Goal: Use online tool/utility: Utilize a website feature to perform a specific function

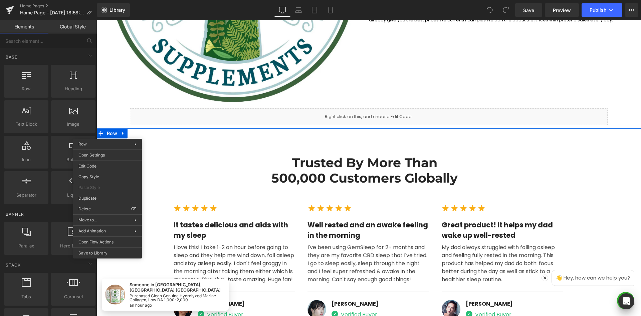
click at [77, 207] on div "You are previewing how the will restyle your page. You can not edit Elements in…" at bounding box center [320, 163] width 641 height 327
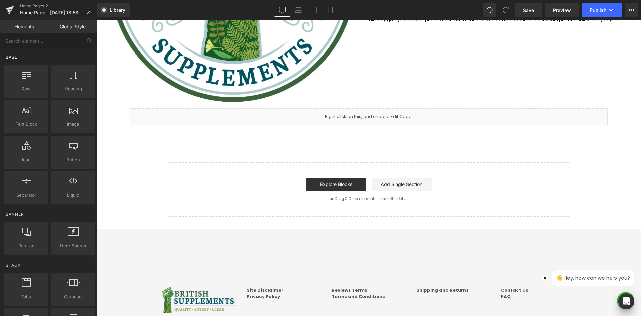
click at [39, 51] on div "Base" at bounding box center [50, 56] width 94 height 13
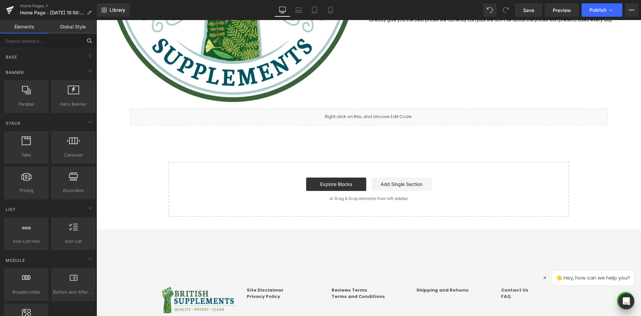
click at [41, 41] on input "text" at bounding box center [41, 40] width 82 height 15
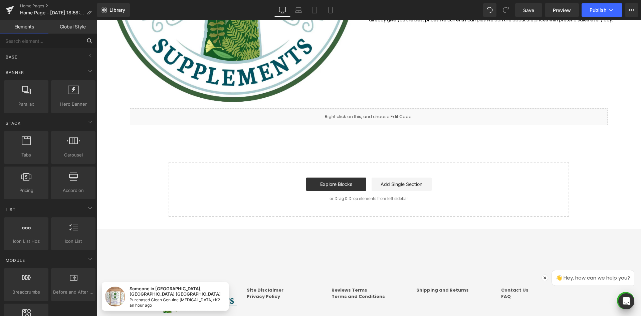
type input "i"
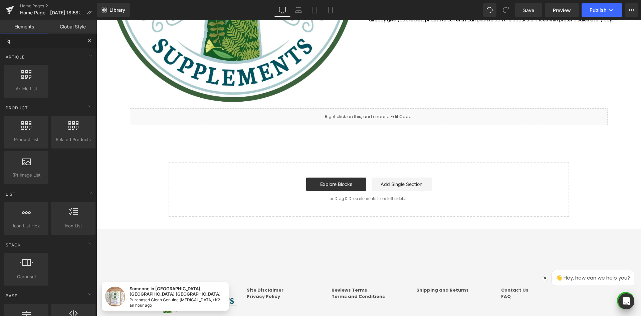
type input "liqu"
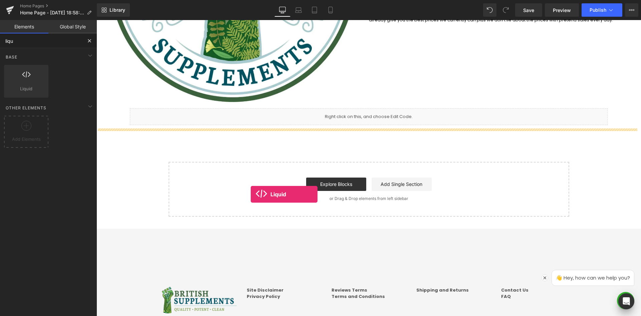
drag, startPoint x: 125, startPoint y: 97, endPoint x: 252, endPoint y: 186, distance: 155.2
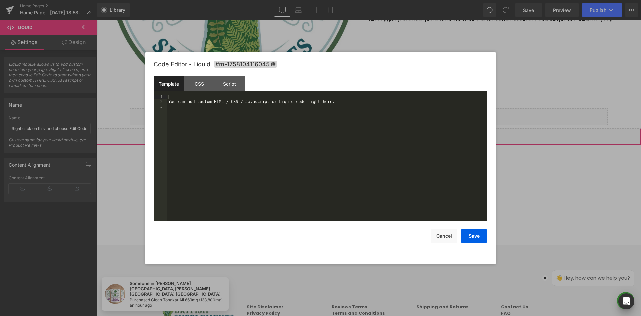
click at [186, 0] on div "Liquid You are previewing how the will restyle your page. You can not edit Elem…" at bounding box center [320, 0] width 641 height 0
click at [208, 83] on div "CSS" at bounding box center [199, 83] width 30 height 15
click at [227, 110] on div "#m-1758104116045 { }" at bounding box center [327, 163] width 321 height 136
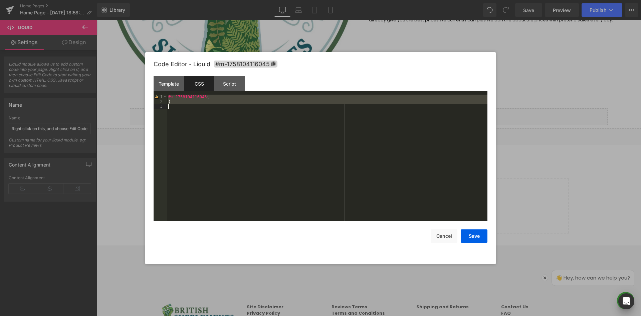
scroll to position [1211, 0]
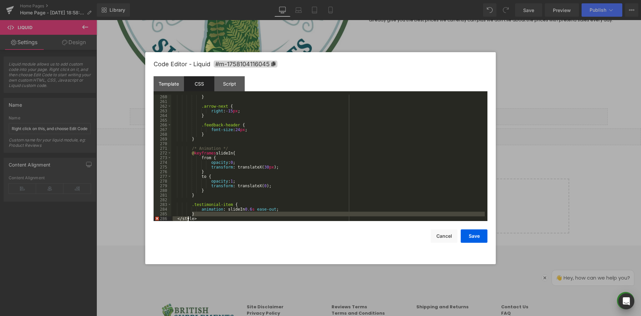
drag, startPoint x: 203, startPoint y: 215, endPoint x: 187, endPoint y: 218, distance: 15.9
click at [187, 218] on div "} .arrow-next { right : -15 px ; } .feedback-header { font-size : 24 px ; } } /…" at bounding box center [328, 163] width 314 height 136
click at [198, 219] on div "} .arrow-next { right : -15 px ; } .feedback-header { font-size : 24 px ; } } /…" at bounding box center [328, 163] width 314 height 136
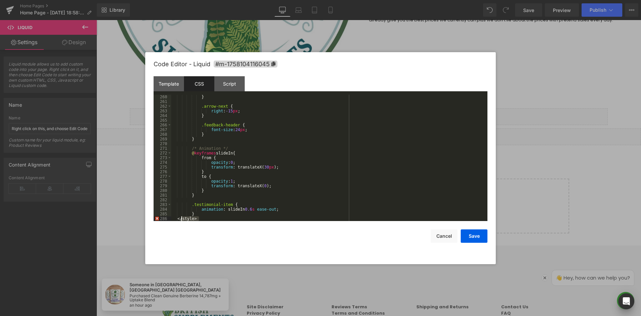
drag, startPoint x: 201, startPoint y: 220, endPoint x: 182, endPoint y: 219, distance: 19.4
click at [182, 219] on div "} .arrow-next { right : -15 px ; } .feedback-header { font-size : 24 px ; } } /…" at bounding box center [328, 163] width 314 height 136
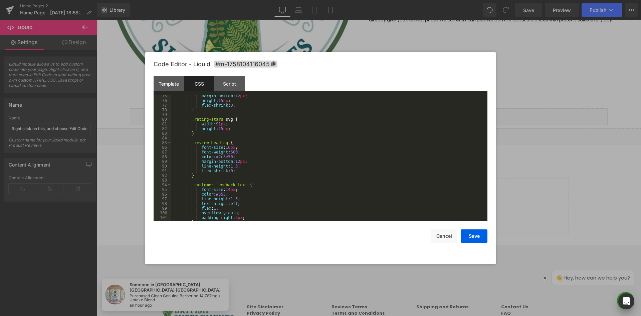
scroll to position [0, 0]
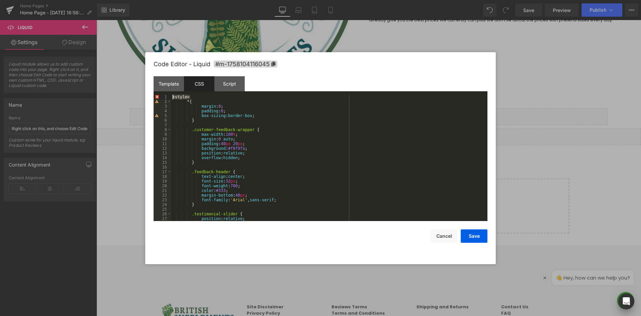
drag, startPoint x: 191, startPoint y: 97, endPoint x: 153, endPoint y: 97, distance: 38.1
click at [152, 97] on div "Code Editor - Liquid #m-1758104116045 Template CSS Script Data 1 2 3 You can ad…" at bounding box center [320, 158] width 351 height 212
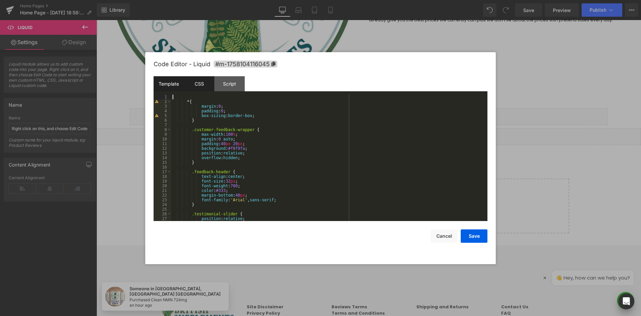
click at [172, 81] on div "Template" at bounding box center [169, 83] width 30 height 15
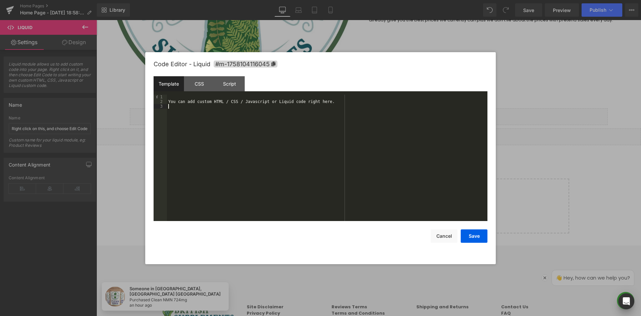
click at [299, 142] on div "You can add custom HTML / CSS / Javascript or Liquid code right here." at bounding box center [327, 163] width 321 height 136
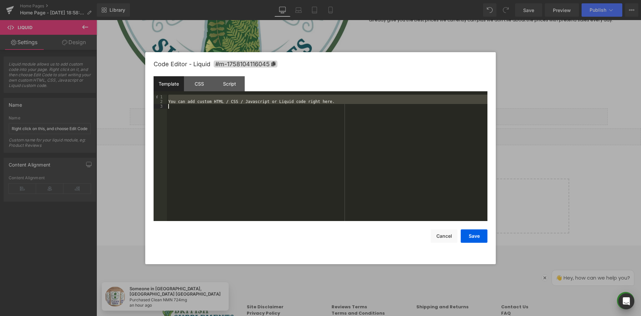
scroll to position [1099, 0]
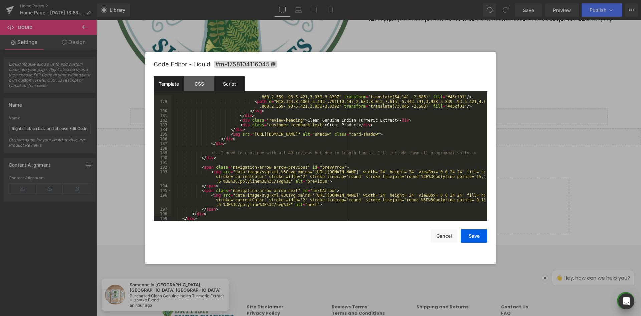
click at [233, 81] on div "Script" at bounding box center [229, 83] width 30 height 15
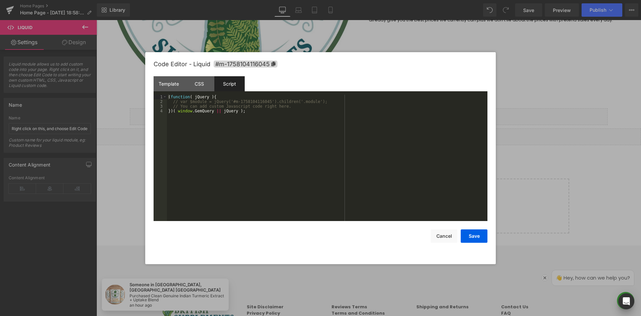
click at [354, 157] on div "( function ( jQuery ) { // var $module = jQuery('#m-1758104116045').children('.…" at bounding box center [327, 163] width 321 height 136
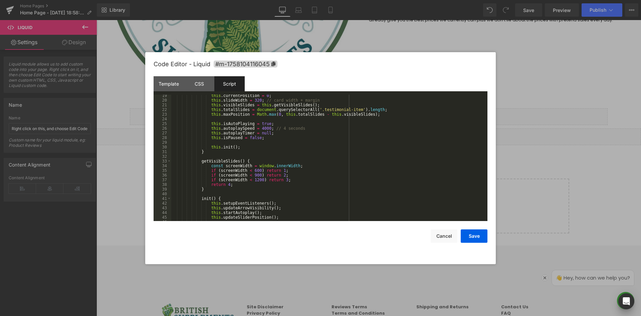
scroll to position [0, 0]
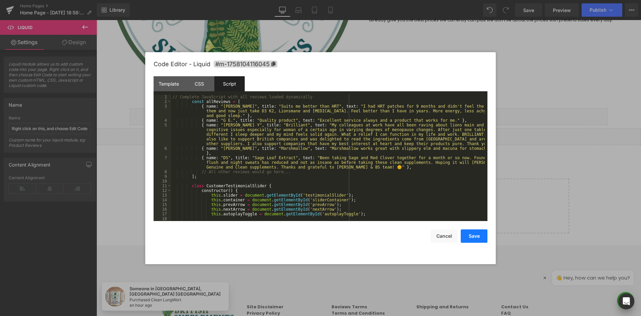
click at [478, 238] on button "Save" at bounding box center [474, 235] width 27 height 13
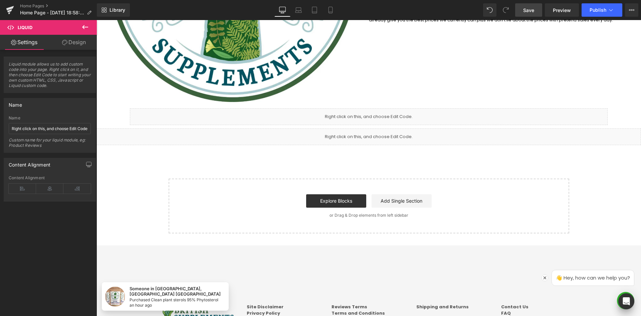
click at [528, 6] on link "Save" at bounding box center [528, 9] width 27 height 13
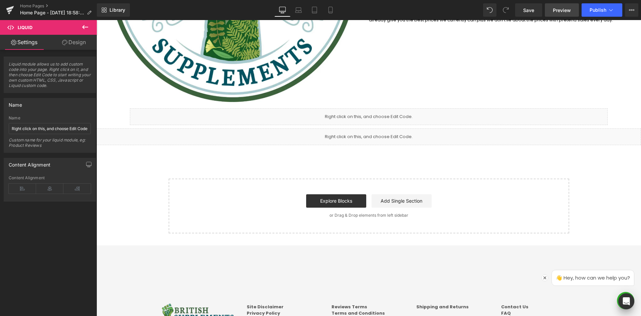
click at [563, 14] on link "Preview" at bounding box center [562, 9] width 34 height 13
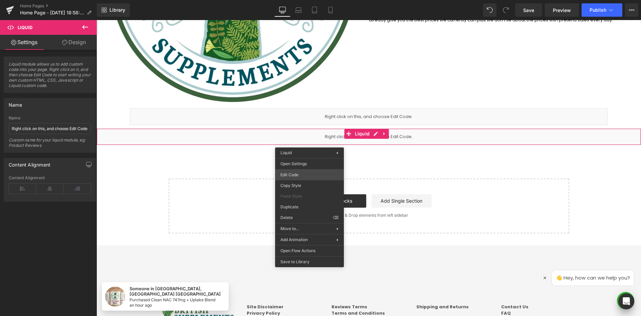
click at [308, 0] on div "Liquid You are previewing how the will restyle your page. You can not edit Elem…" at bounding box center [320, 0] width 641 height 0
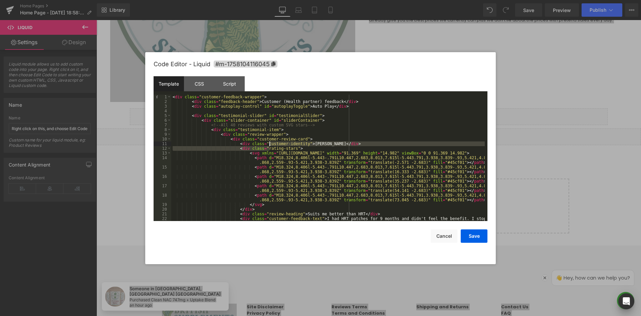
drag, startPoint x: 270, startPoint y: 146, endPoint x: 273, endPoint y: 142, distance: 5.3
click at [270, 145] on div "< div class = "customer-feedback-wrapper" > < div class = "feedback-header" > C…" at bounding box center [328, 167] width 314 height 145
click at [307, 132] on div "< div class = "customer-feedback-wrapper" > < div class = "feedback-header" > C…" at bounding box center [328, 167] width 314 height 145
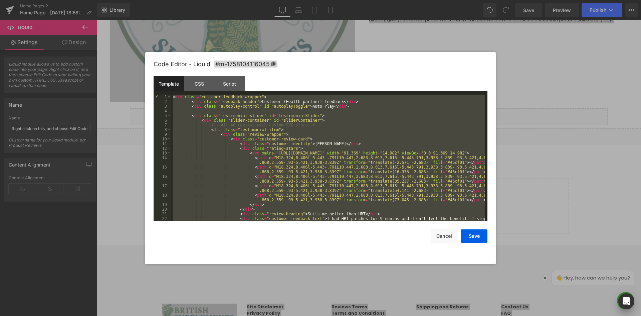
drag, startPoint x: 326, startPoint y: 157, endPoint x: 328, endPoint y: 130, distance: 27.5
click at [326, 157] on div "< div class = "customer-feedback-wrapper" > < div class = "feedback-header" > C…" at bounding box center [328, 158] width 314 height 126
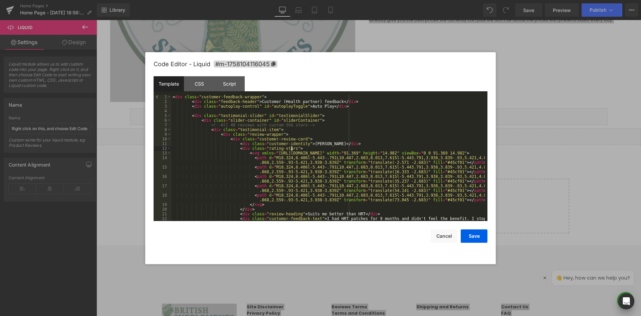
click at [447, 147] on div "< div class = "customer-feedback-wrapper" > < div class = "feedback-header" > C…" at bounding box center [328, 167] width 314 height 145
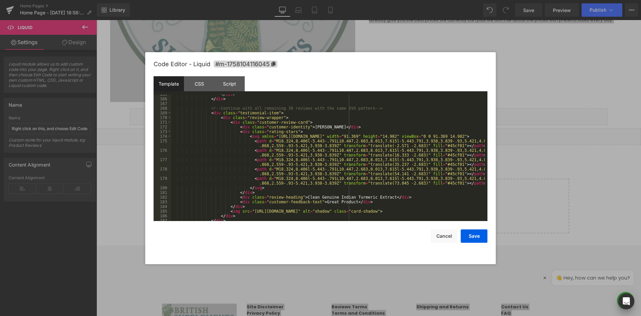
scroll to position [1099, 0]
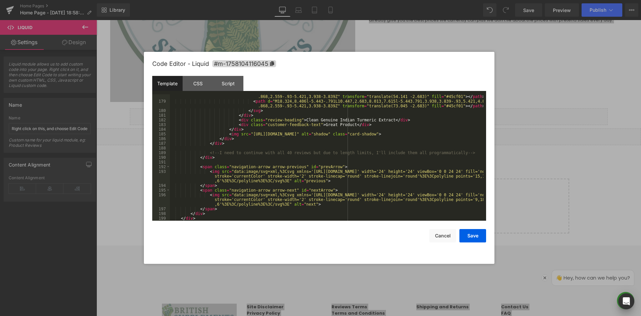
click at [198, 72] on div "Code Editor - Liquid #m-1758104116045" at bounding box center [319, 64] width 334 height 24
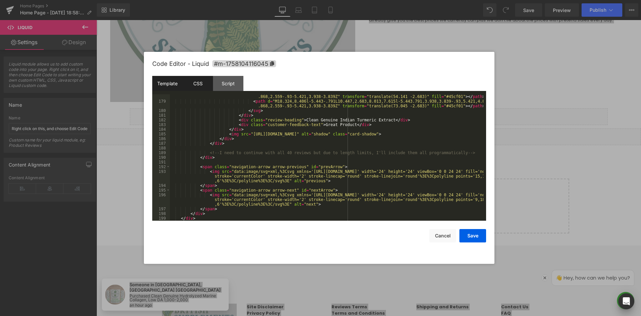
click at [205, 80] on div "CSS" at bounding box center [198, 83] width 30 height 15
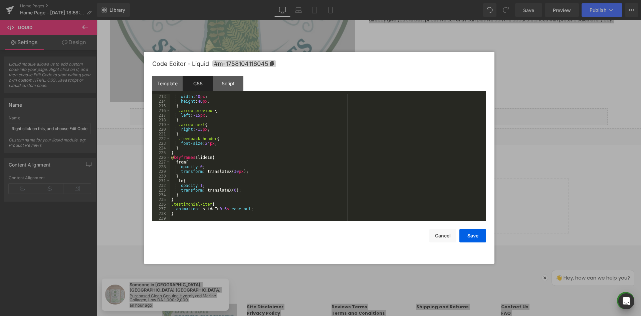
scroll to position [991, 0]
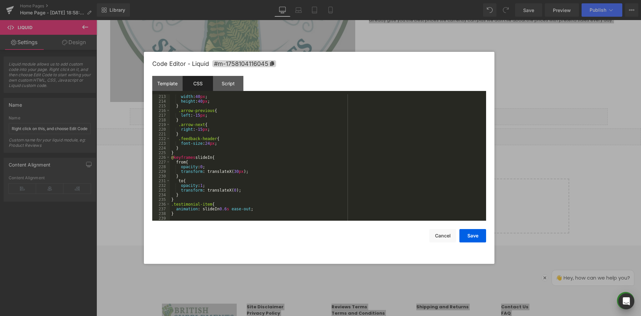
click at [235, 92] on div "Template CSS Script Data" at bounding box center [319, 85] width 334 height 18
click at [230, 93] on div "Template CSS Script Data" at bounding box center [319, 85] width 334 height 18
click at [230, 86] on div "Script" at bounding box center [228, 83] width 30 height 15
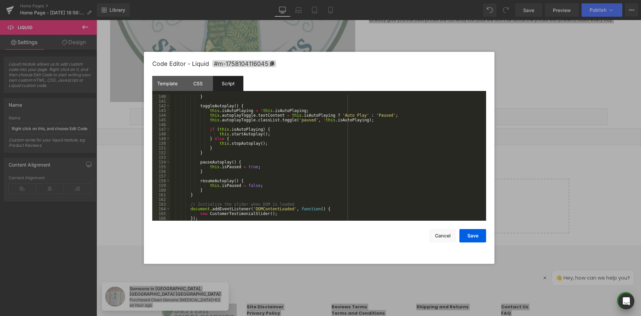
scroll to position [692, 0]
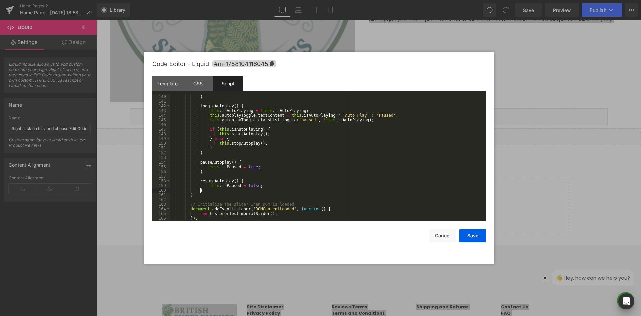
click at [342, 190] on div "} toggleAutoplay ( ) { this . isAutoPlaying = ! this . isAutoPlaying ; this . a…" at bounding box center [327, 162] width 314 height 136
